Goal: Information Seeking & Learning: Learn about a topic

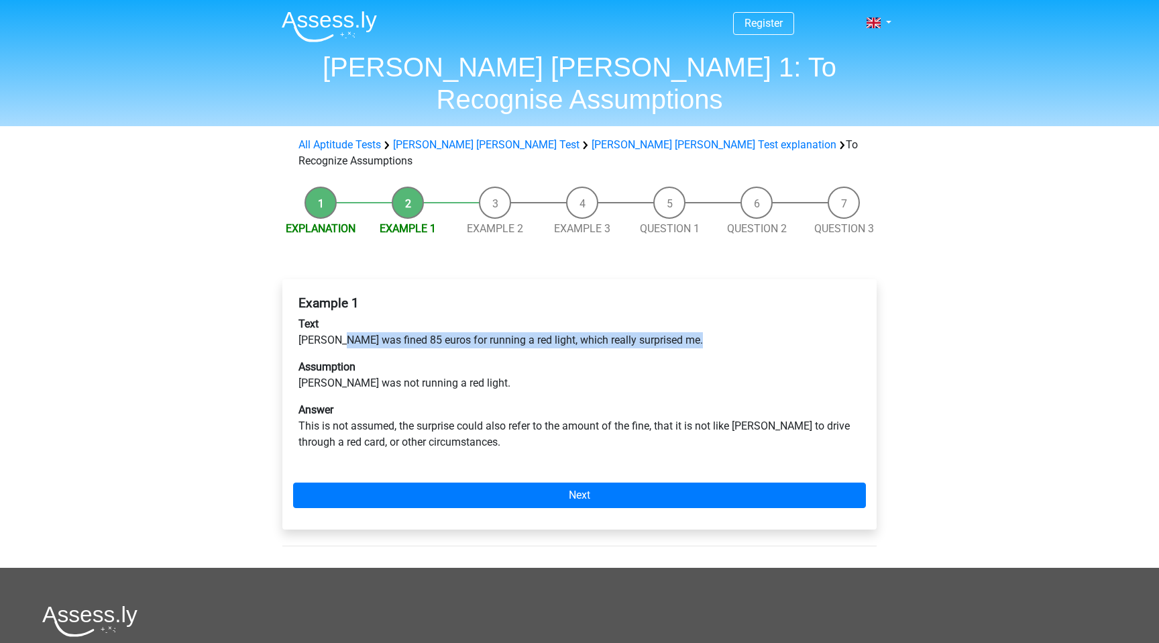
drag, startPoint x: 341, startPoint y: 295, endPoint x: 479, endPoint y: 308, distance: 138.9
click at [479, 308] on div "Example 1 Text Peter was fined 85 euros for running a red light, which really s…" at bounding box center [579, 378] width 573 height 176
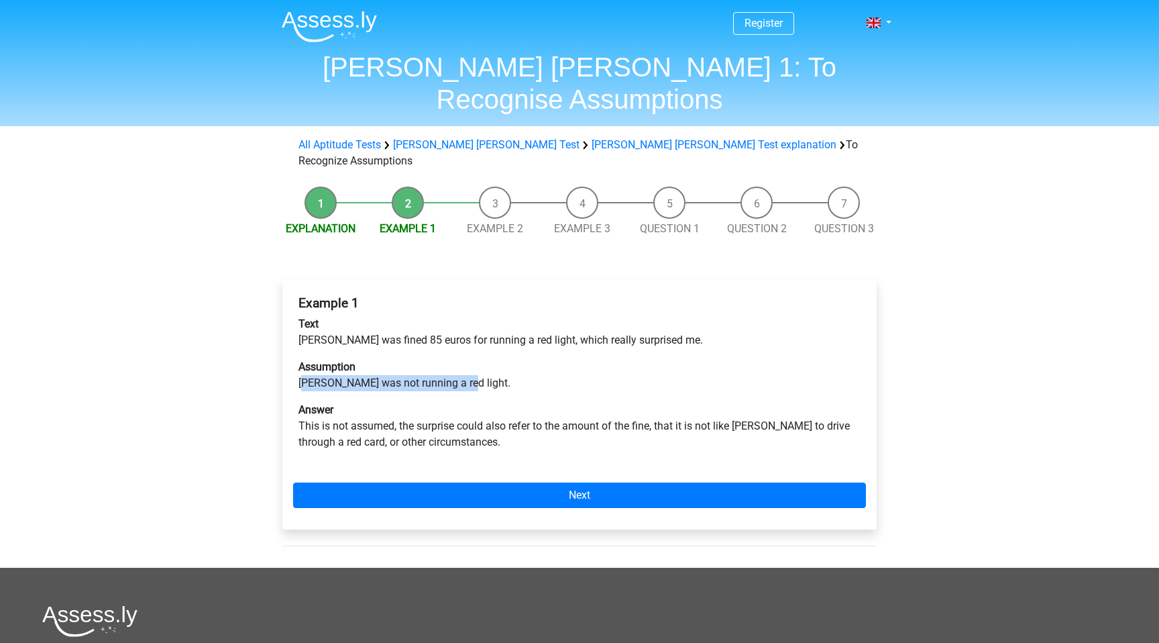
drag, startPoint x: 302, startPoint y: 335, endPoint x: 470, endPoint y: 337, distance: 167.7
click at [470, 359] on p "Assumption Peter was not running a red light." at bounding box center [580, 375] width 562 height 32
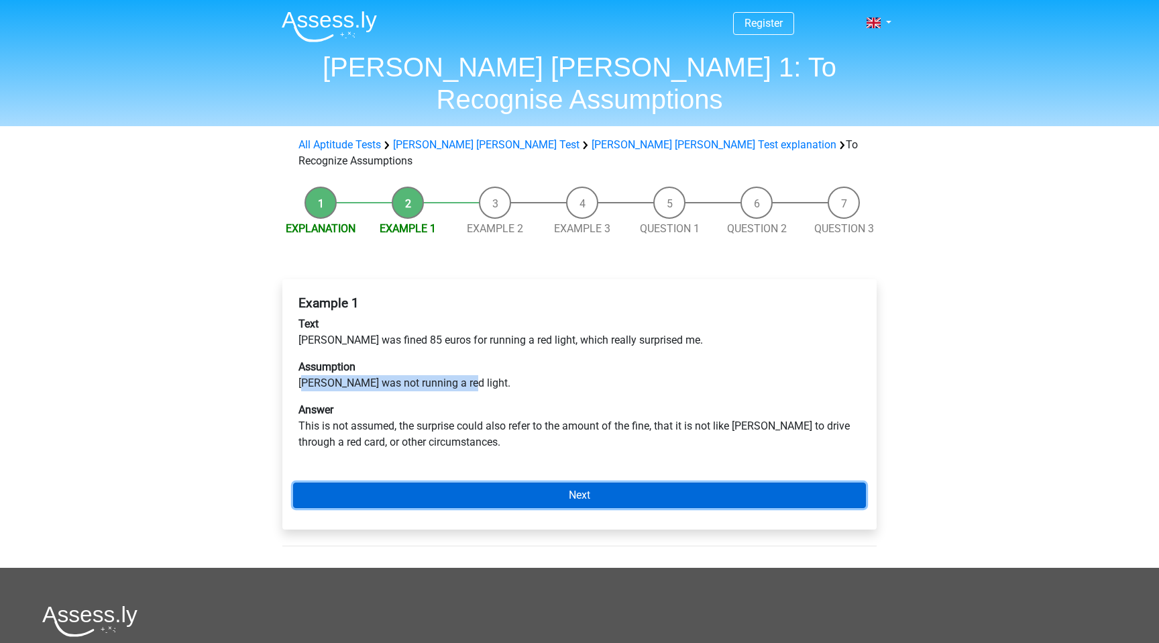
click at [434, 482] on link "Next" at bounding box center [579, 494] width 573 height 25
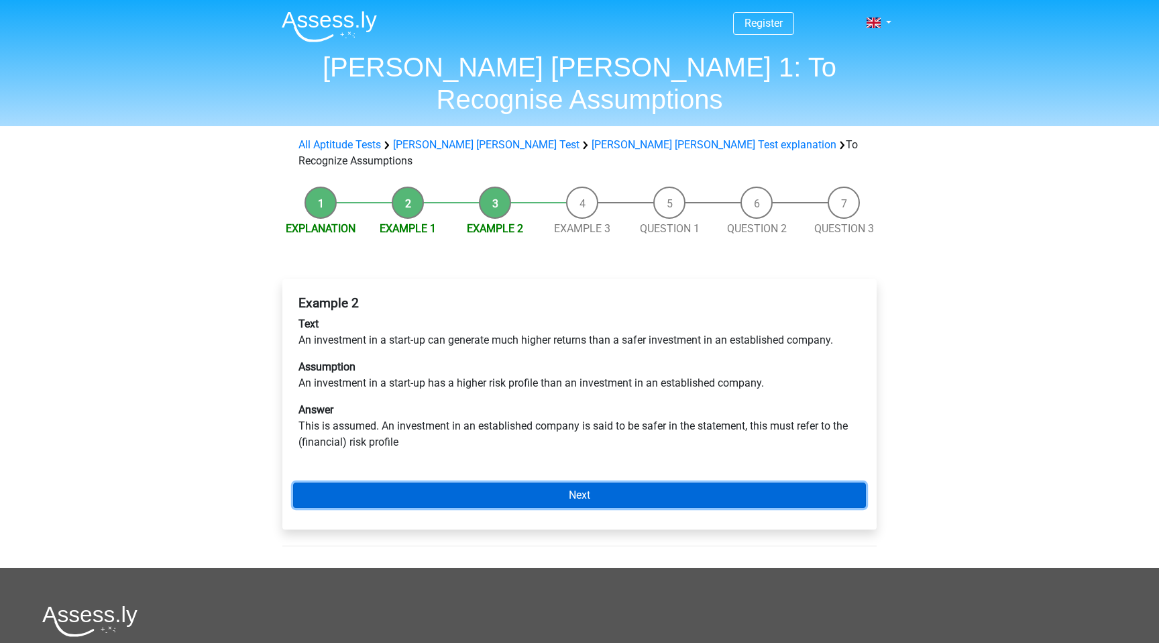
click at [435, 482] on link "Next" at bounding box center [579, 494] width 573 height 25
